Goal: Browse casually: Explore the website without a specific task or goal

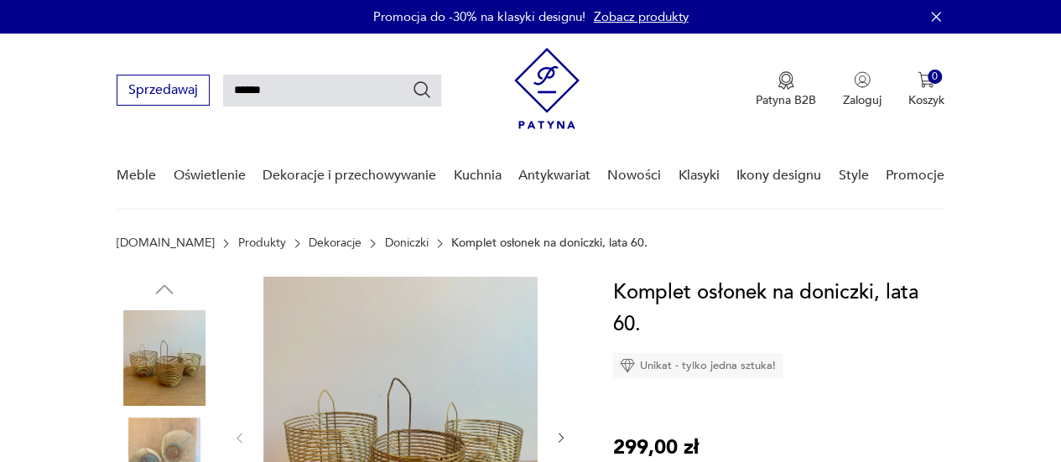
type input "******"
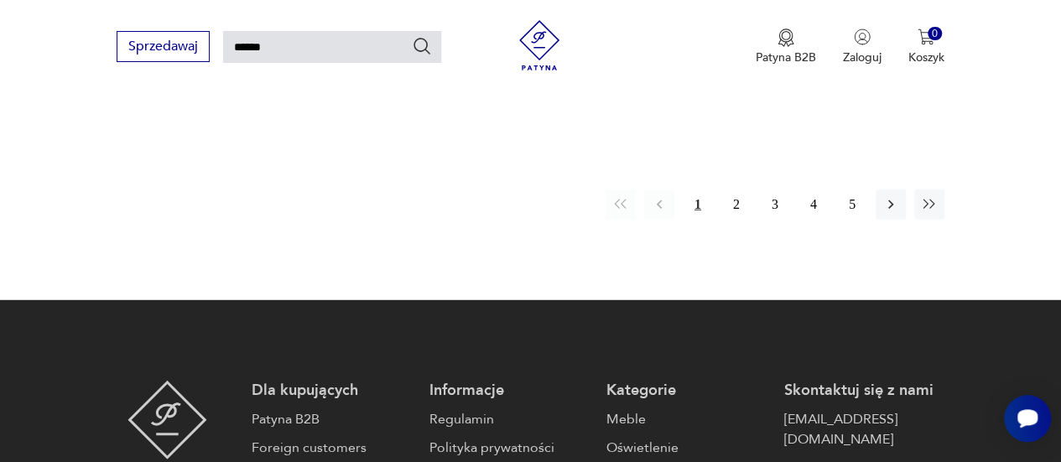
scroll to position [2157, 0]
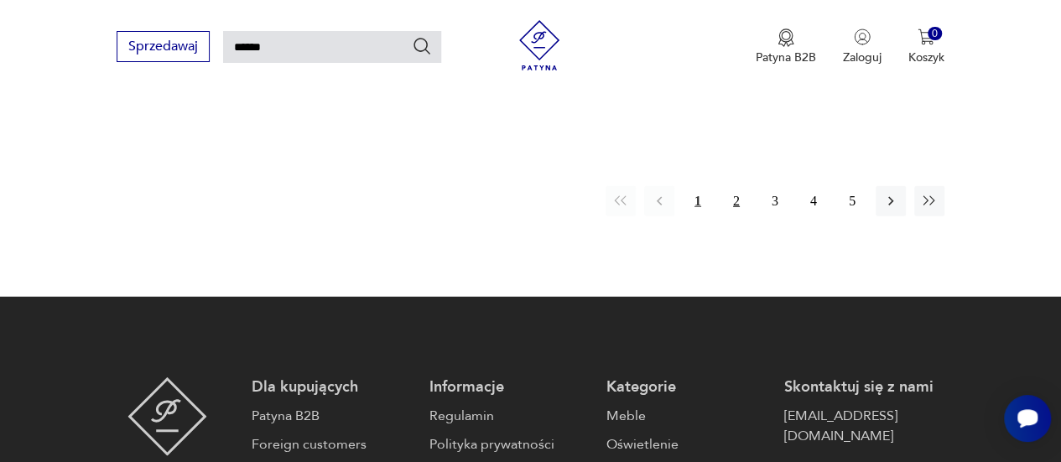
click at [732, 186] on button "2" at bounding box center [736, 201] width 30 height 30
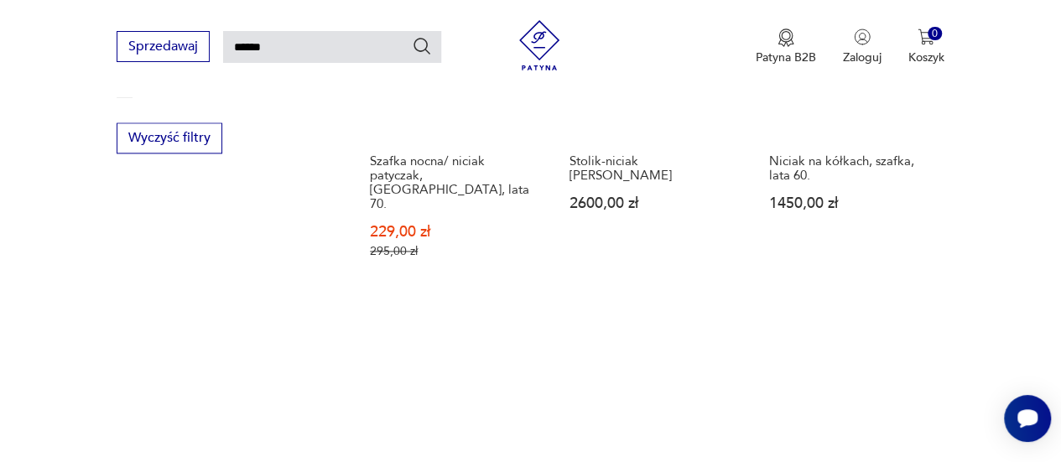
scroll to position [1234, 0]
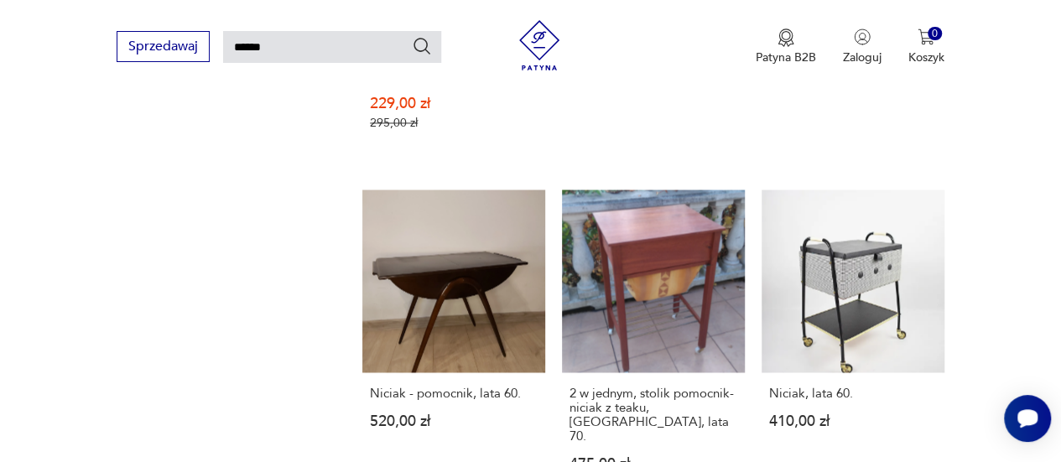
click at [550, 28] on img at bounding box center [539, 45] width 50 height 50
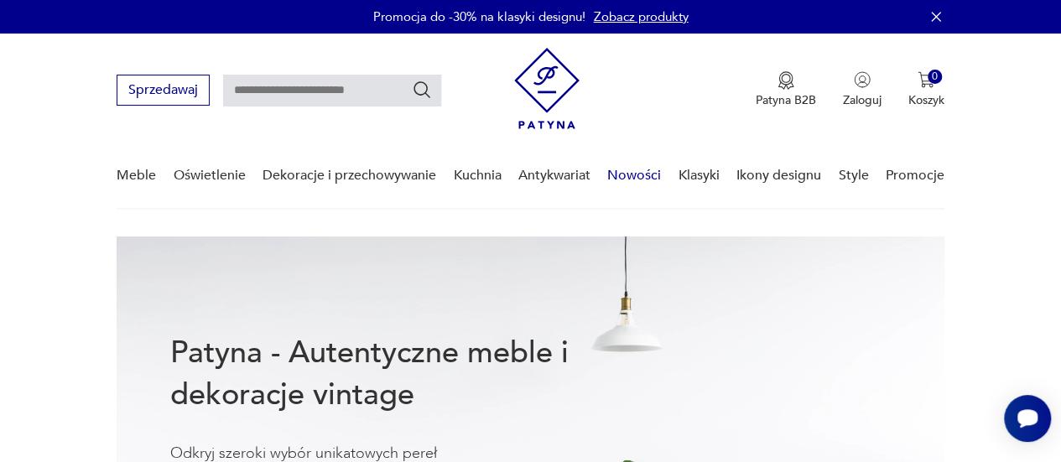
click at [634, 181] on link "Nowości" at bounding box center [634, 175] width 54 height 65
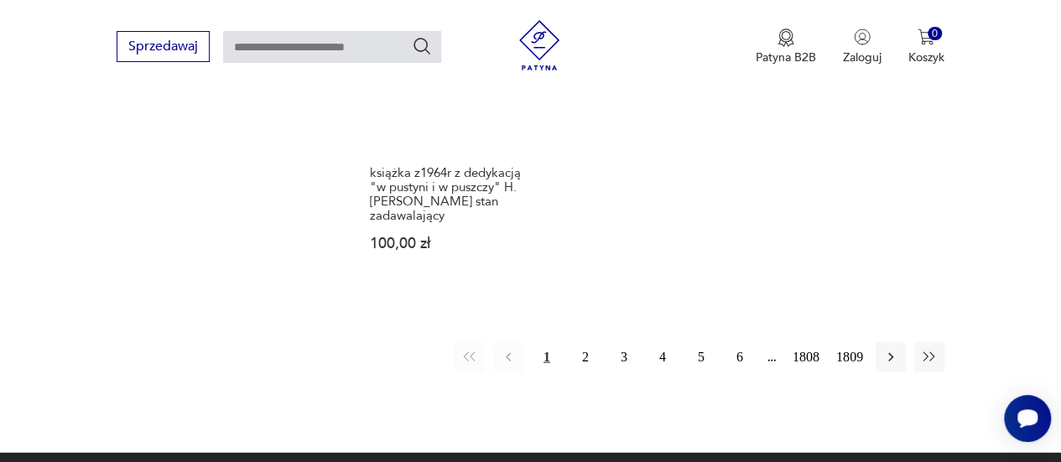
scroll to position [2263, 0]
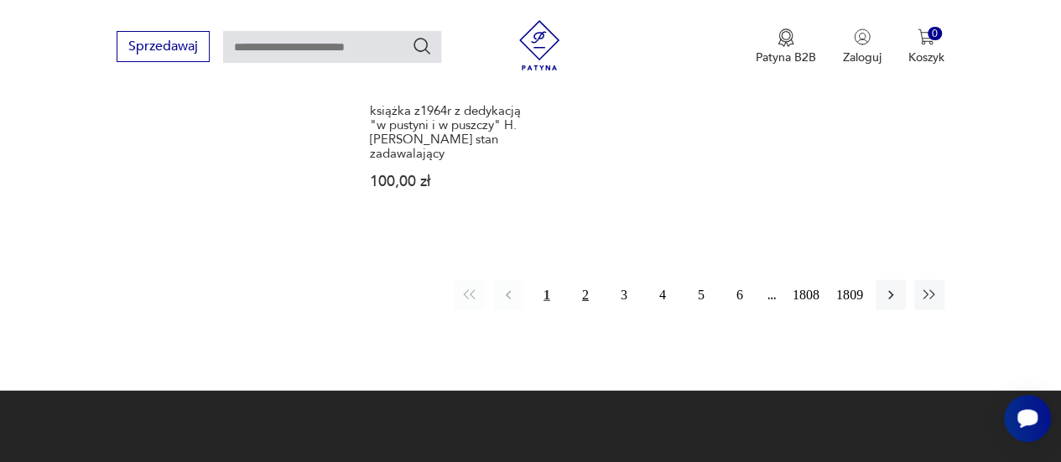
click at [585, 289] on button "2" at bounding box center [585, 295] width 30 height 30
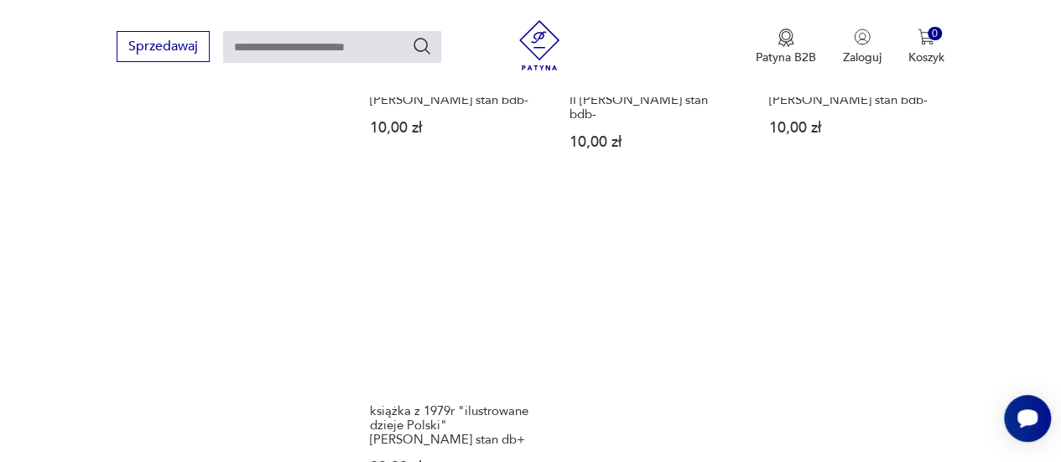
scroll to position [2229, 0]
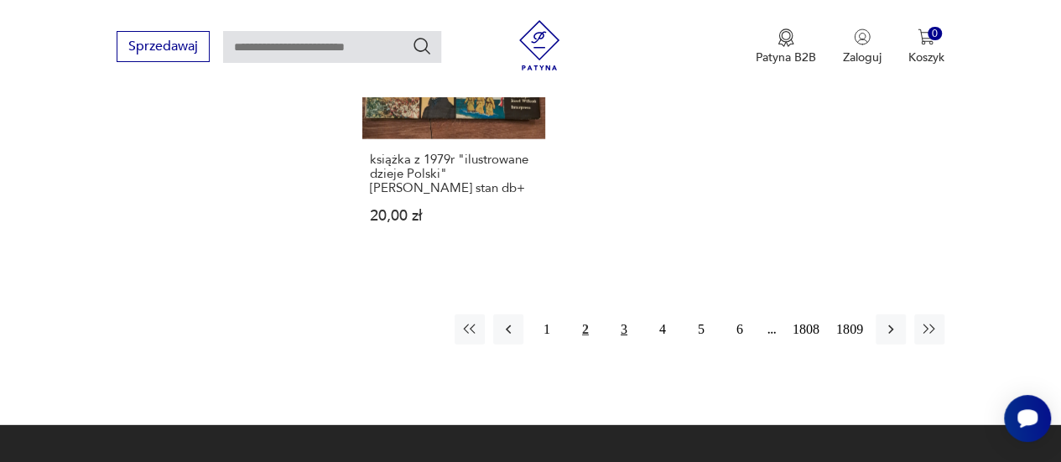
click at [629, 314] on button "3" at bounding box center [624, 329] width 30 height 30
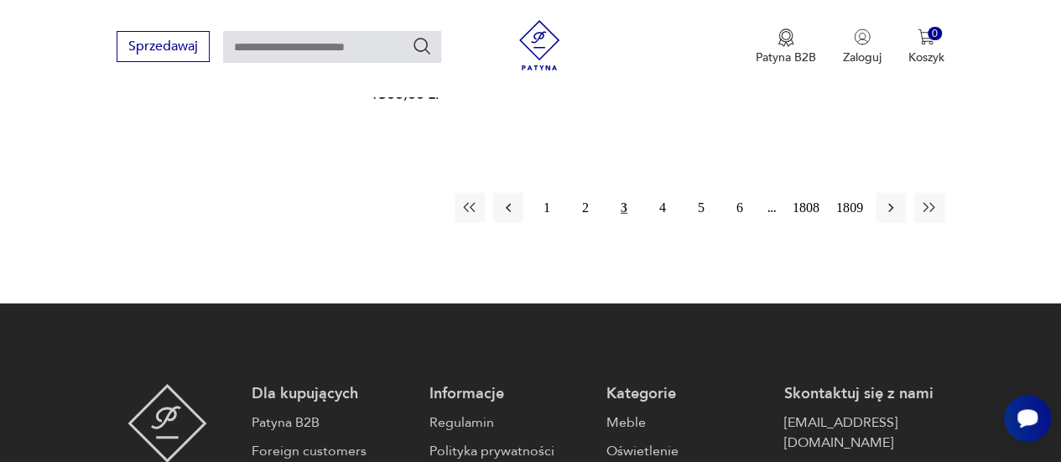
scroll to position [2397, 0]
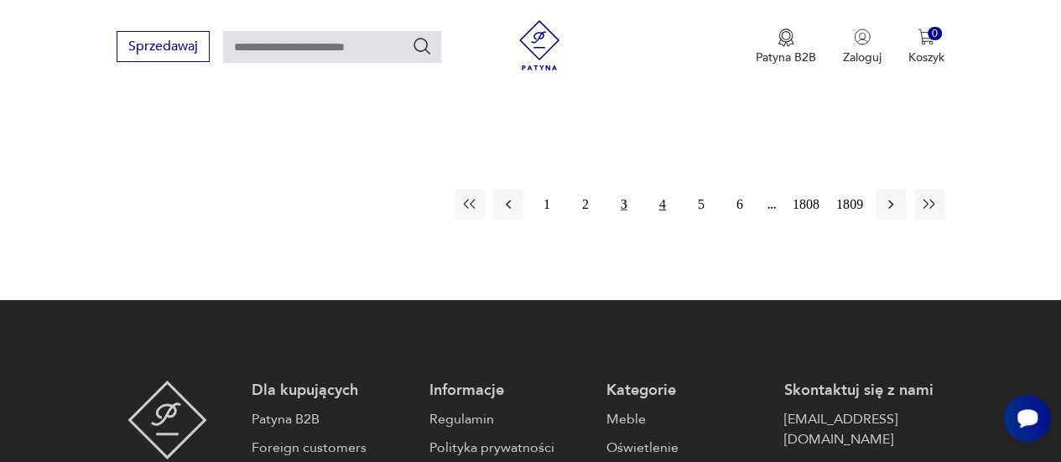
click at [664, 190] on button "4" at bounding box center [662, 205] width 30 height 30
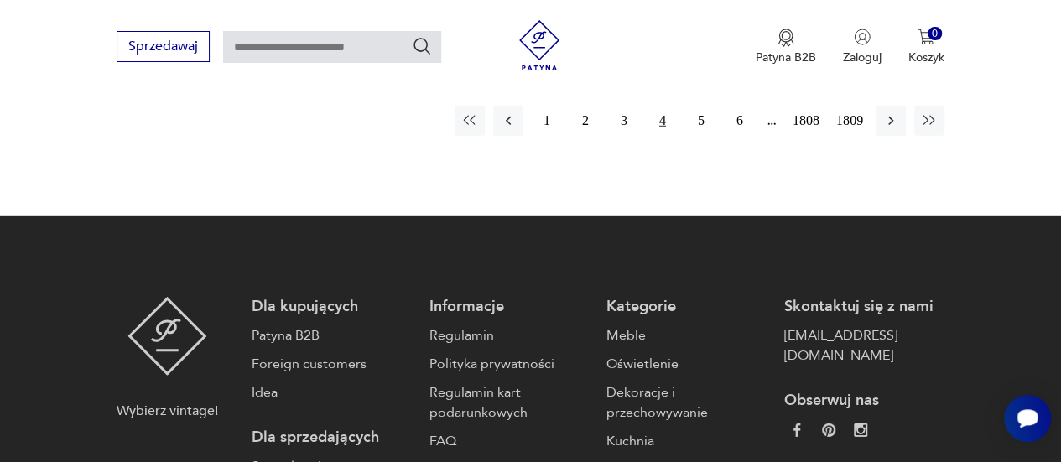
scroll to position [2397, 0]
